Goal: Contribute content

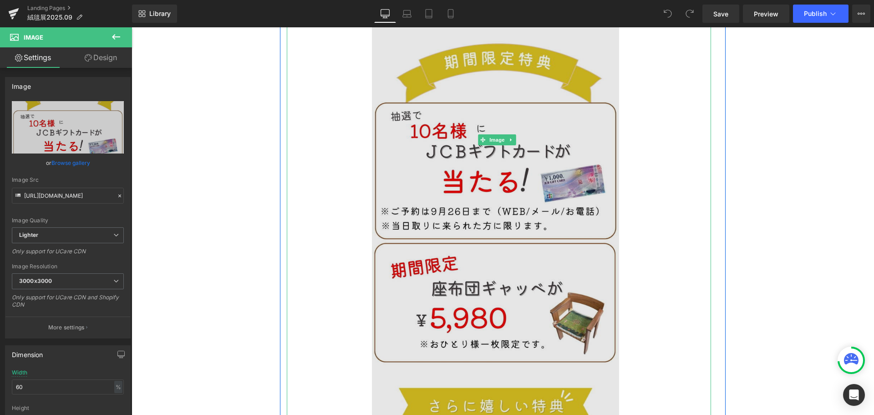
scroll to position [546, 0]
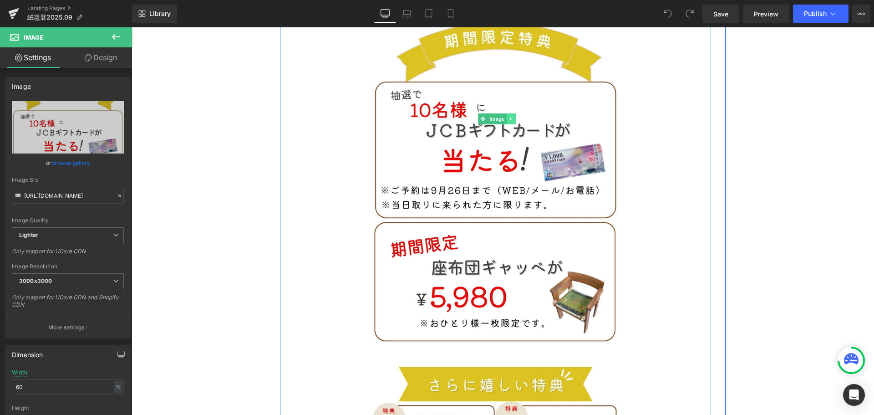
click at [511, 117] on icon at bounding box center [510, 118] width 1 height 3
click at [505, 116] on icon at bounding box center [506, 118] width 5 height 5
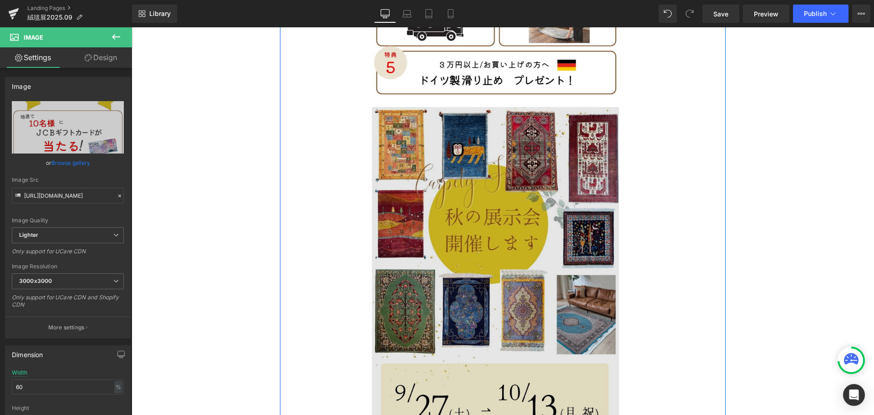
scroll to position [1128, 0]
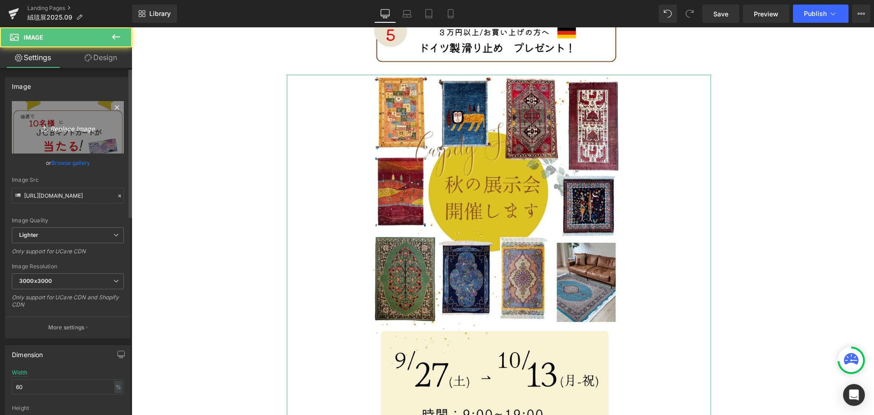
click at [68, 124] on icon "Replace Image" at bounding box center [67, 127] width 73 height 11
type input "C:\fakepath\flower exhibition.jpg"
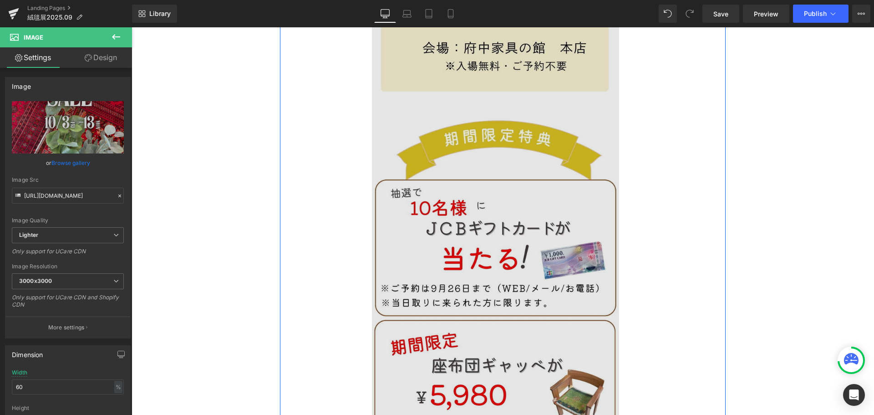
scroll to position [354, 0]
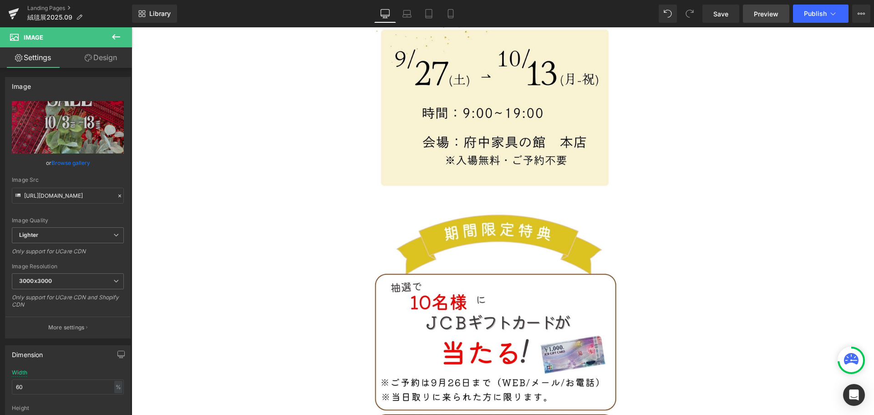
click at [764, 17] on span "Preview" at bounding box center [766, 14] width 25 height 10
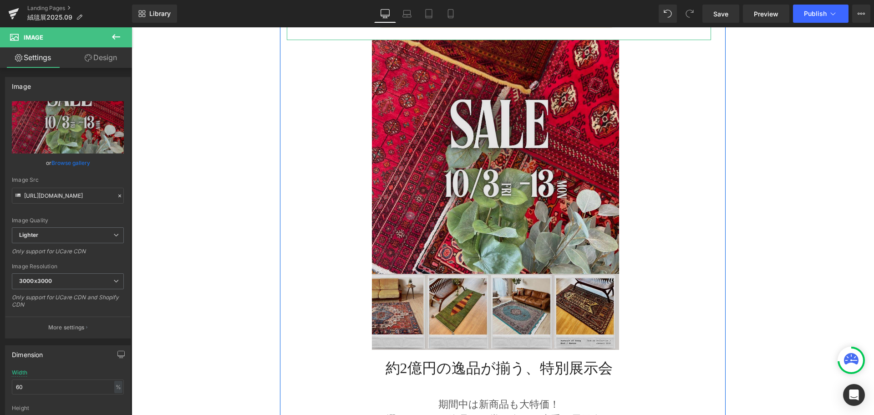
scroll to position [1173, 0]
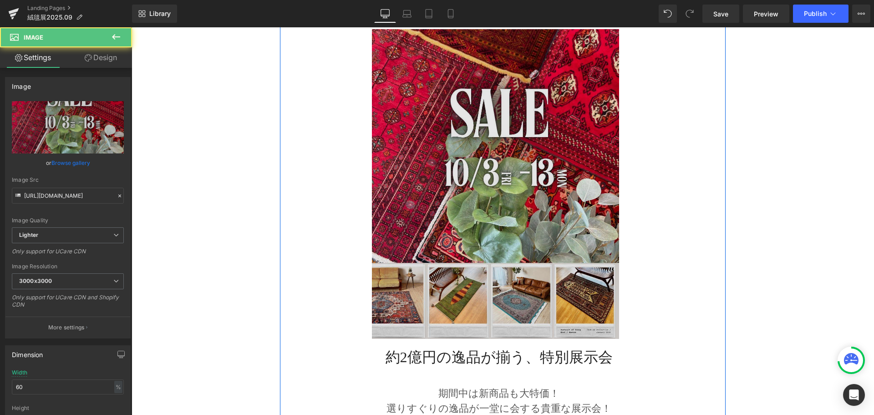
click at [513, 209] on img at bounding box center [499, 183] width 254 height 309
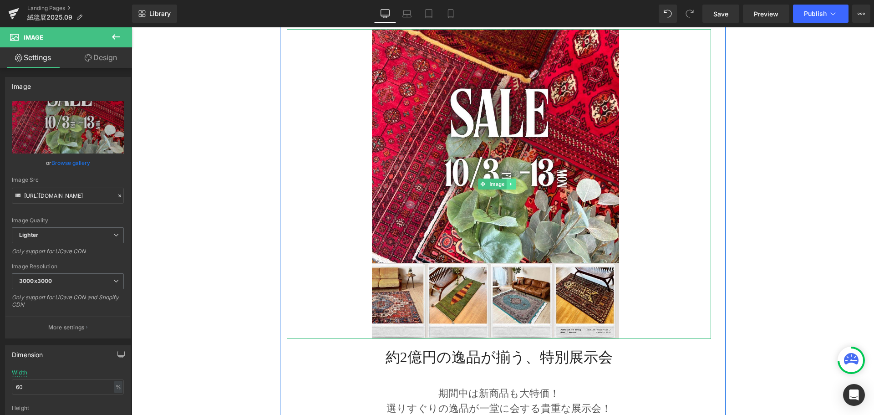
click at [509, 181] on icon at bounding box center [510, 183] width 5 height 5
click at [505, 181] on icon at bounding box center [506, 183] width 5 height 5
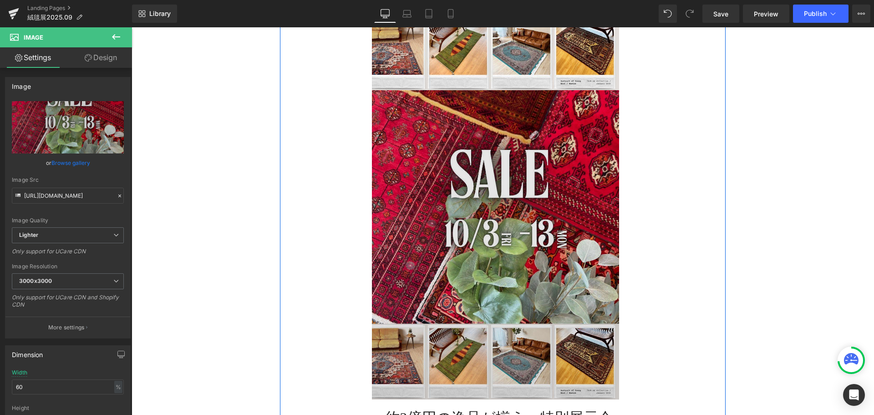
scroll to position [1434, 0]
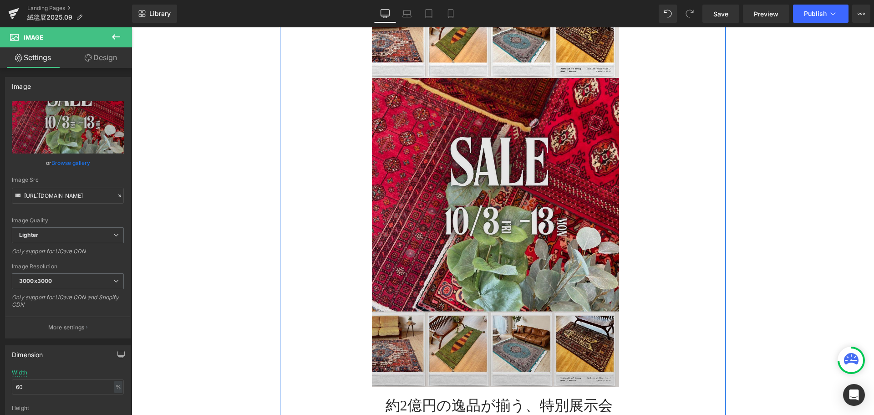
click at [498, 269] on img at bounding box center [499, 232] width 254 height 309
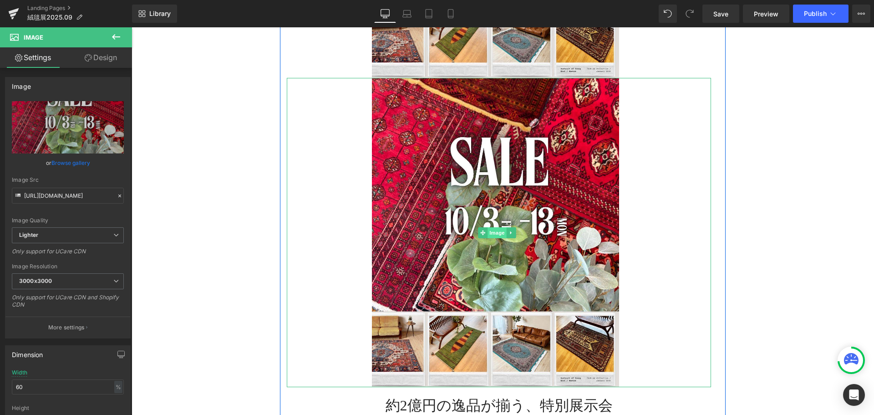
click at [495, 227] on span "Image" at bounding box center [496, 232] width 19 height 11
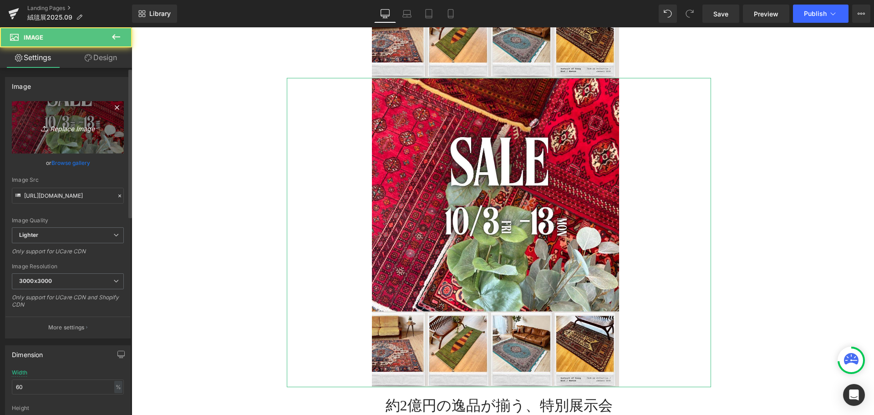
click at [66, 132] on icon "Replace Image" at bounding box center [67, 127] width 73 height 11
type input "C:\fakepath\flower exhibition (1).jpg"
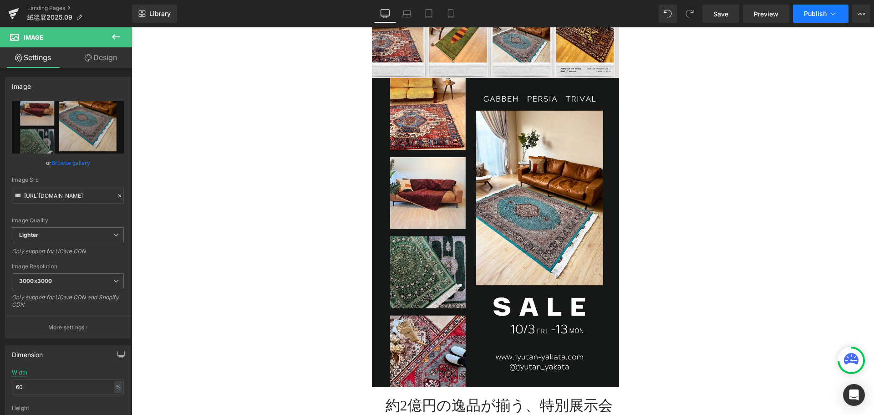
click at [827, 12] on button "Publish" at bounding box center [821, 14] width 56 height 18
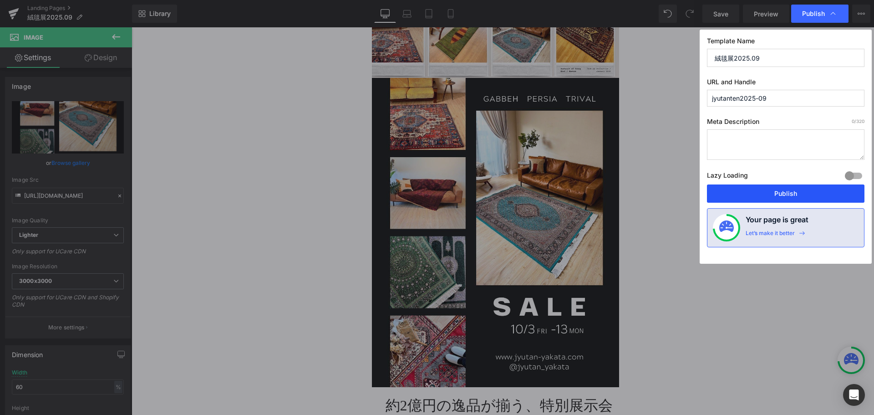
drag, startPoint x: 805, startPoint y: 193, endPoint x: 142, endPoint y: 66, distance: 674.5
click at [805, 193] on button "Publish" at bounding box center [785, 193] width 157 height 18
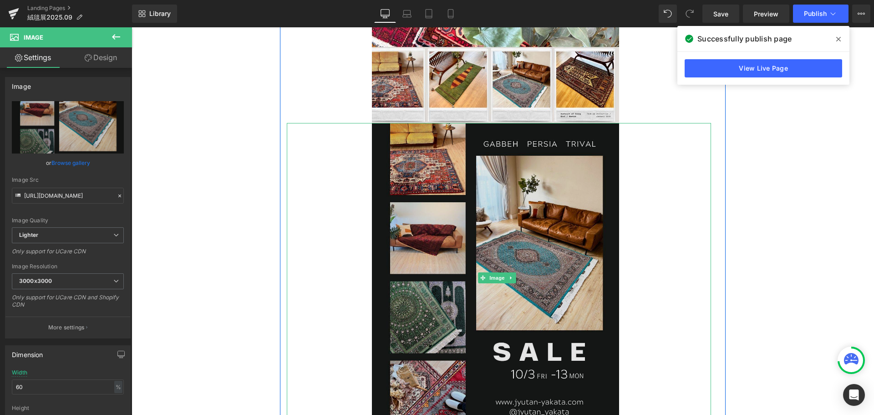
scroll to position [1389, 0]
click at [482, 194] on img at bounding box center [499, 277] width 254 height 309
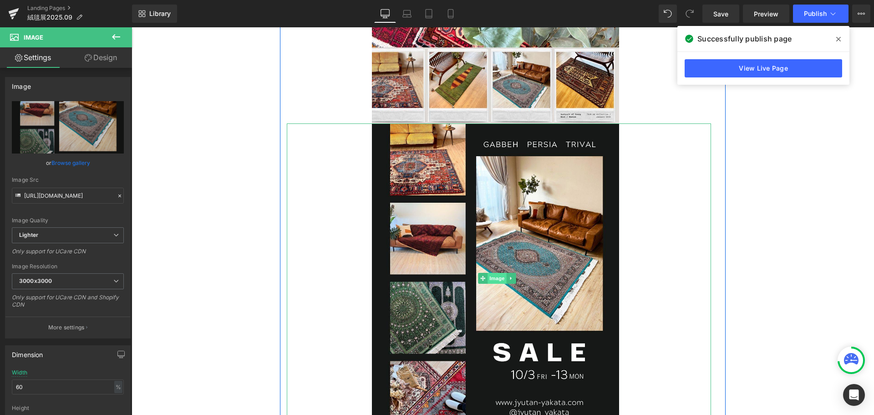
click at [492, 273] on span "Image" at bounding box center [496, 278] width 19 height 11
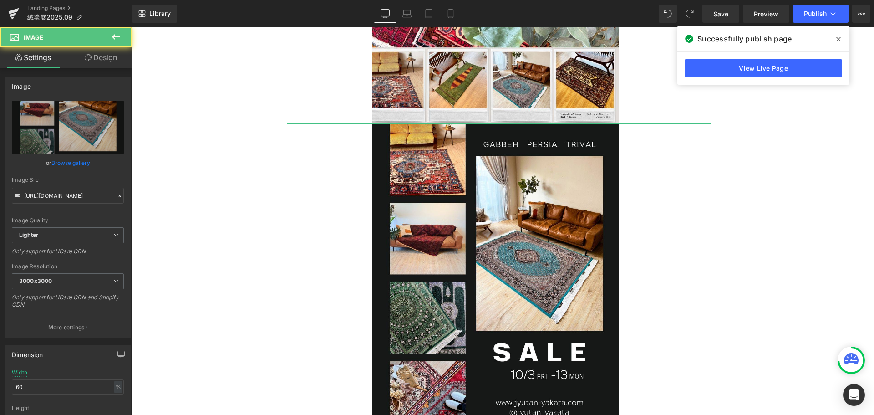
click at [101, 61] on link "Design" at bounding box center [101, 57] width 66 height 20
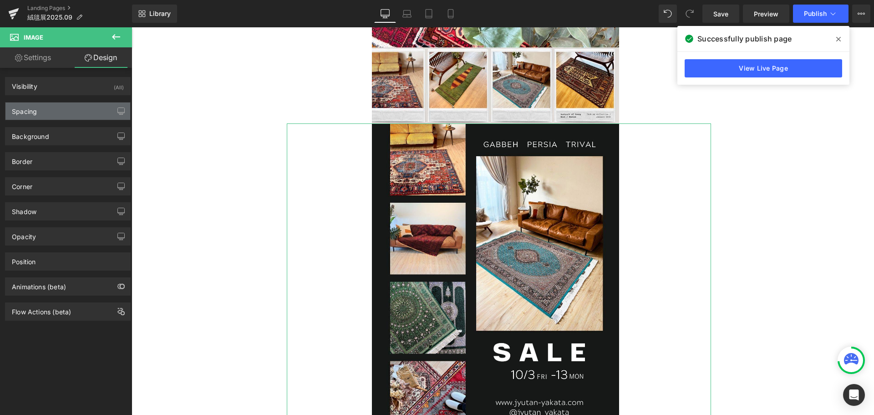
click at [74, 114] on div "Spacing" at bounding box center [67, 110] width 125 height 17
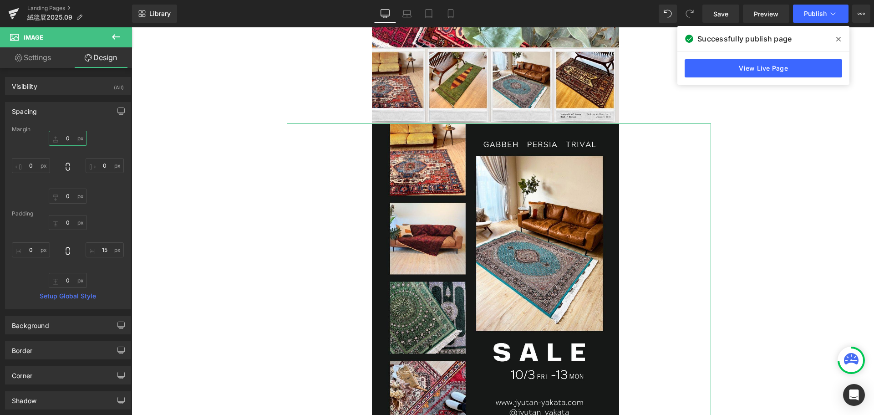
click at [66, 139] on input "0" at bounding box center [68, 138] width 38 height 15
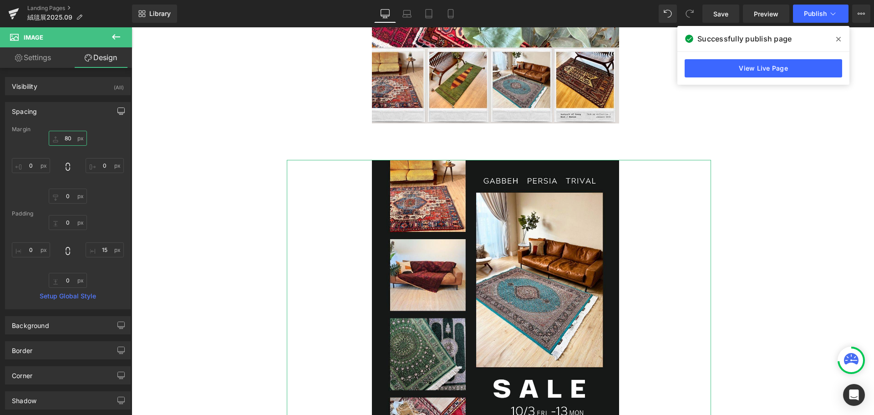
type input "80"
click at [119, 113] on icon "button" at bounding box center [121, 110] width 7 height 5
click at [56, 130] on button "Laptop" at bounding box center [51, 130] width 28 height 15
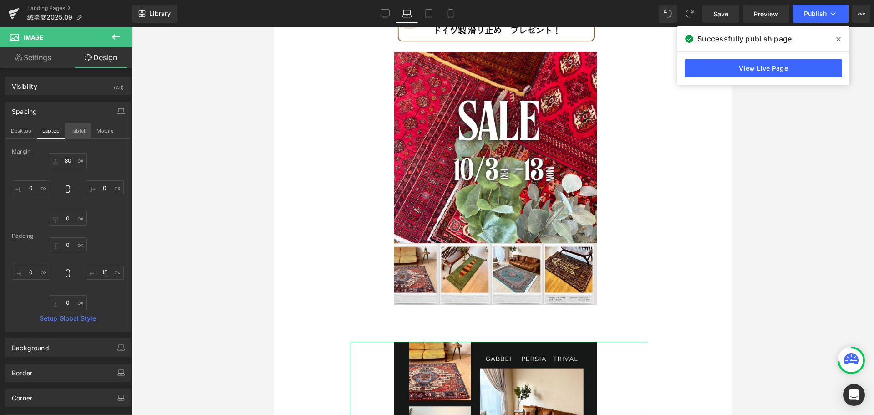
click at [78, 137] on button "Tablet" at bounding box center [78, 130] width 26 height 15
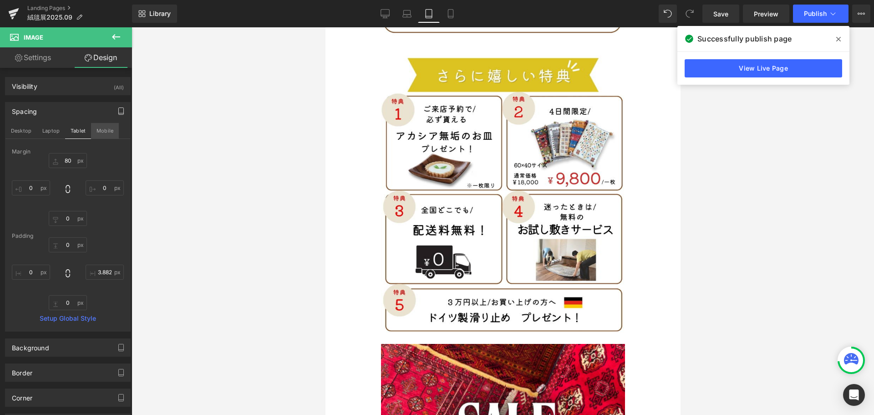
click at [99, 135] on button "Mobile" at bounding box center [105, 130] width 28 height 15
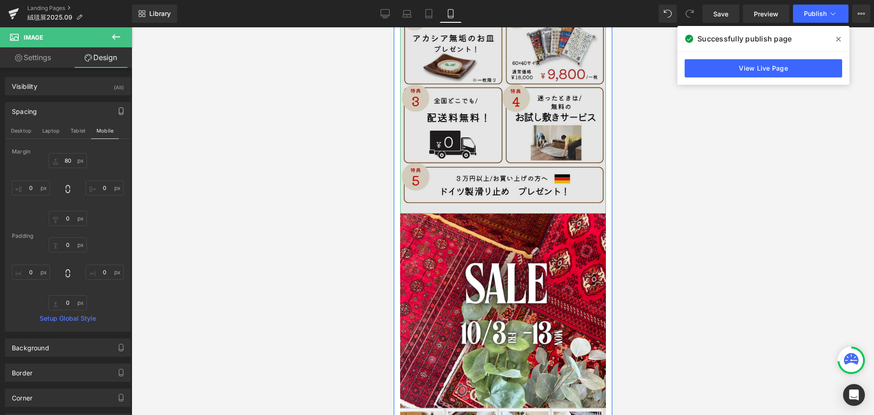
scroll to position [867, 0]
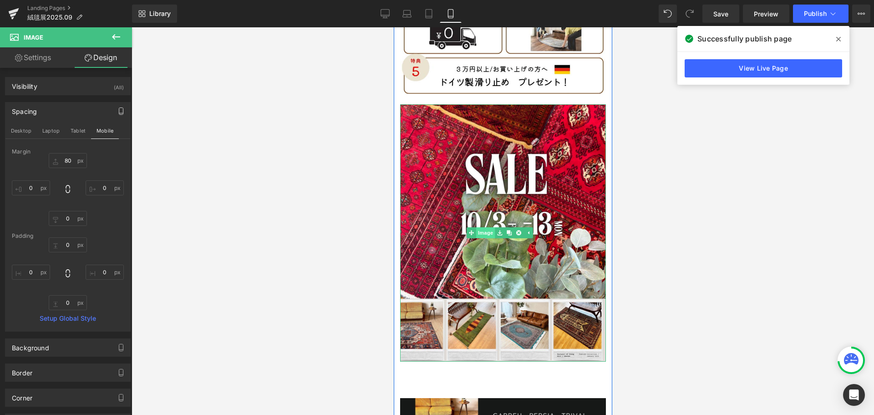
click at [485, 227] on link "Image" at bounding box center [480, 232] width 28 height 11
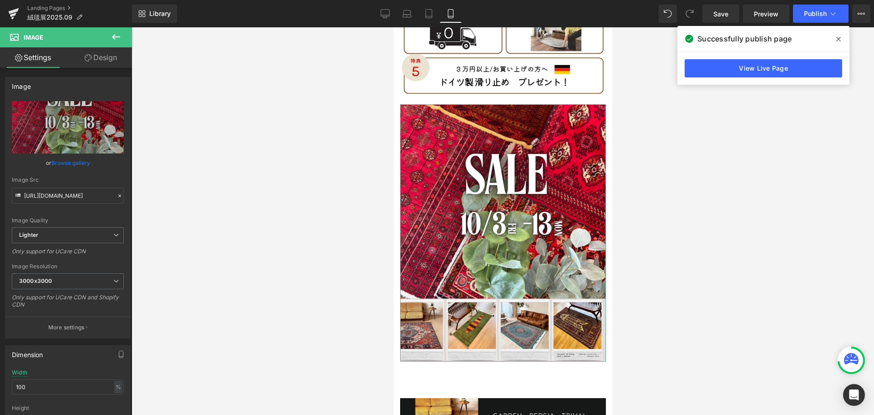
click at [100, 61] on link "Design" at bounding box center [101, 57] width 66 height 20
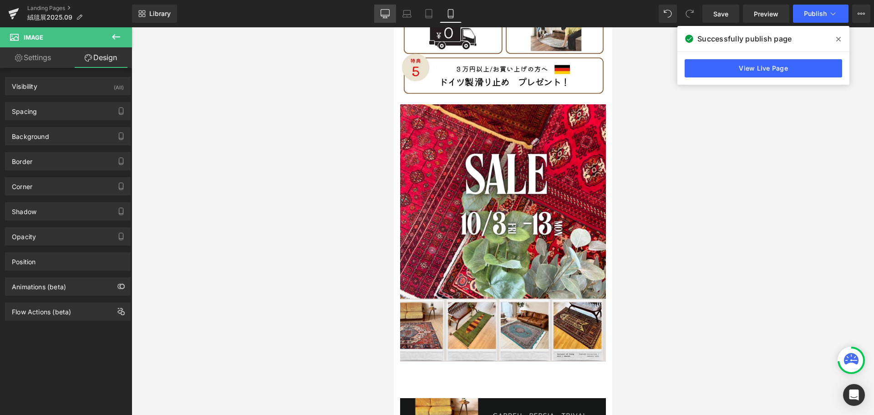
click at [386, 15] on icon at bounding box center [385, 15] width 9 height 0
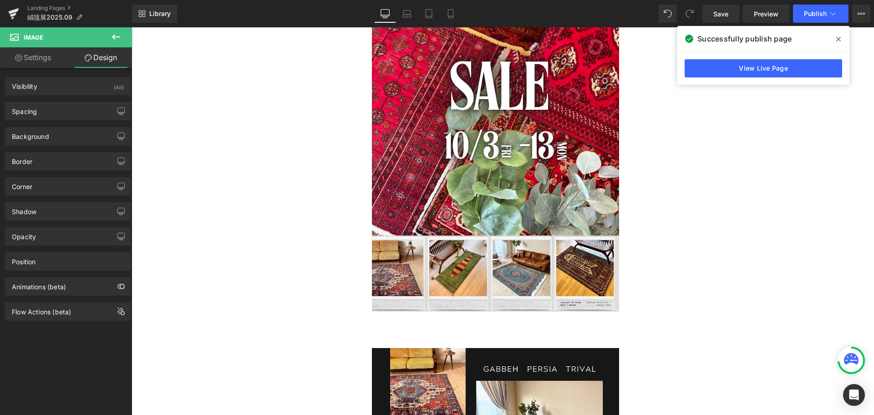
scroll to position [1057, 0]
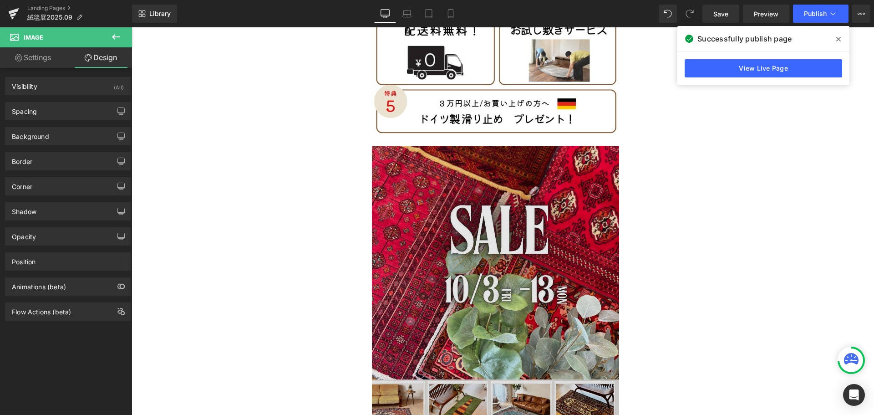
click at [467, 230] on img at bounding box center [499, 300] width 254 height 309
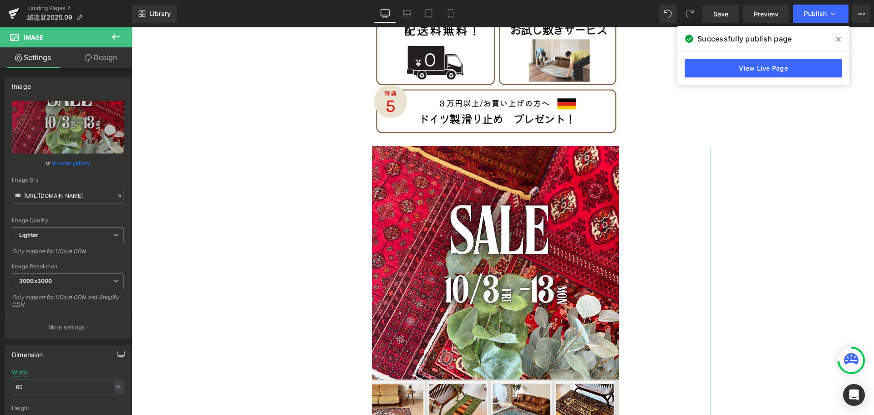
click at [101, 64] on link "Design" at bounding box center [101, 57] width 66 height 20
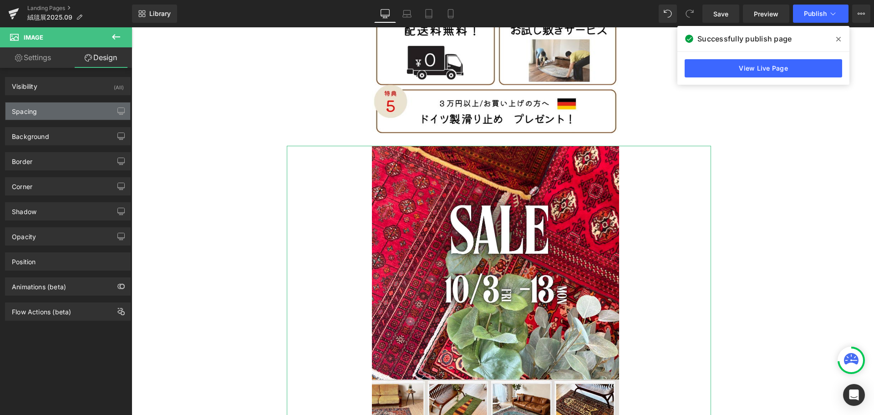
click at [63, 111] on div "Spacing" at bounding box center [67, 110] width 125 height 17
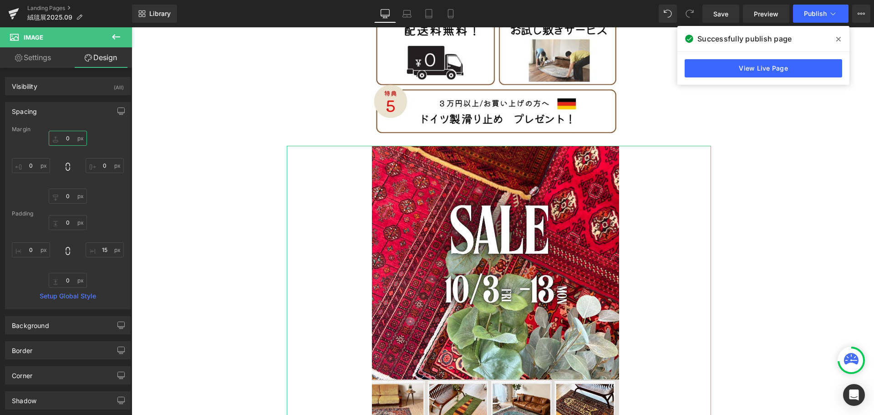
click at [74, 140] on input "0" at bounding box center [68, 138] width 38 height 15
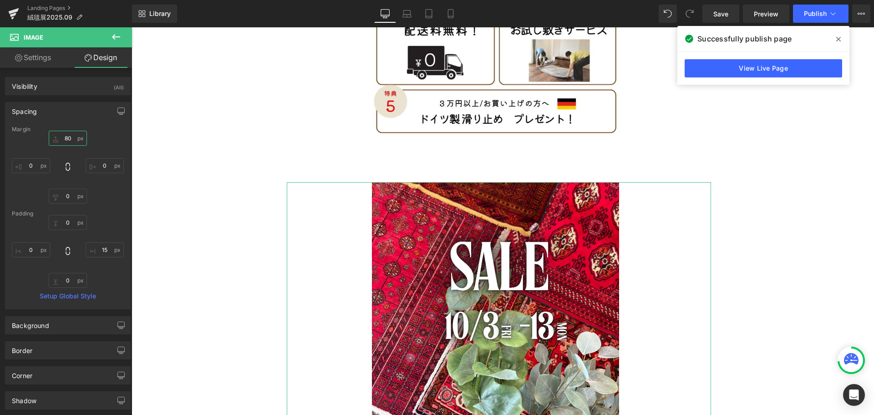
type input "80"
click at [117, 112] on icon "button" at bounding box center [120, 110] width 7 height 7
click at [104, 131] on button "Mobile" at bounding box center [105, 130] width 28 height 15
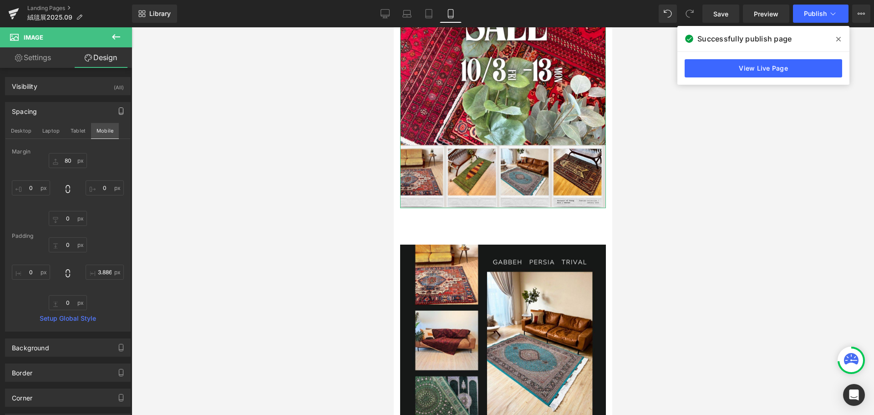
scroll to position [431, 0]
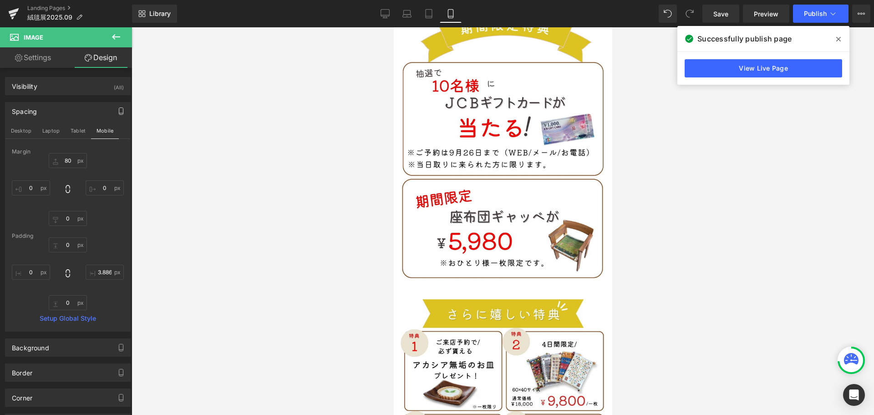
click at [226, 137] on div at bounding box center [503, 220] width 742 height 387
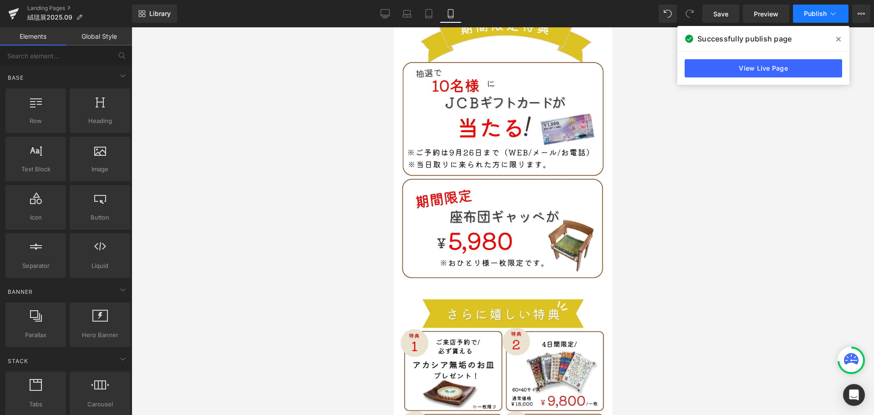
click at [809, 15] on span "Publish" at bounding box center [815, 13] width 23 height 7
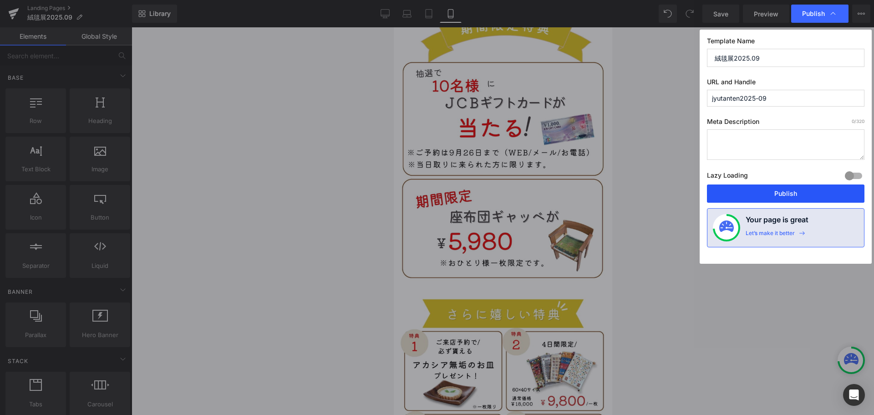
click at [788, 196] on button "Publish" at bounding box center [785, 193] width 157 height 18
